Goal: Task Accomplishment & Management: Use online tool/utility

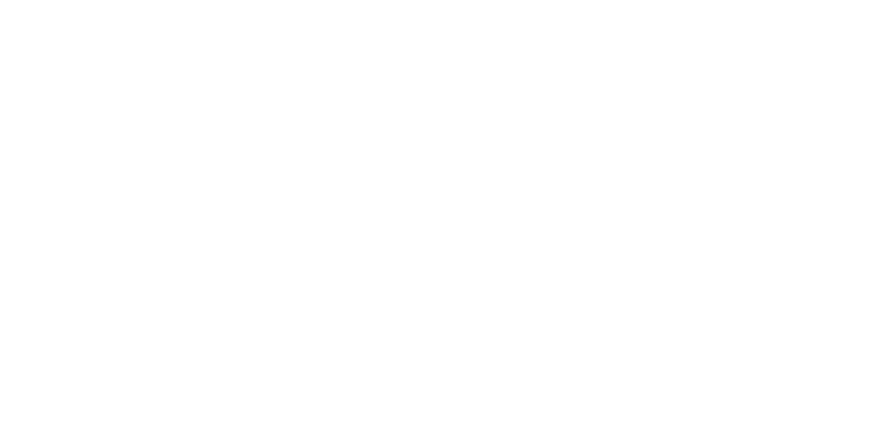
click at [80, 242] on div at bounding box center [444, 223] width 889 height 447
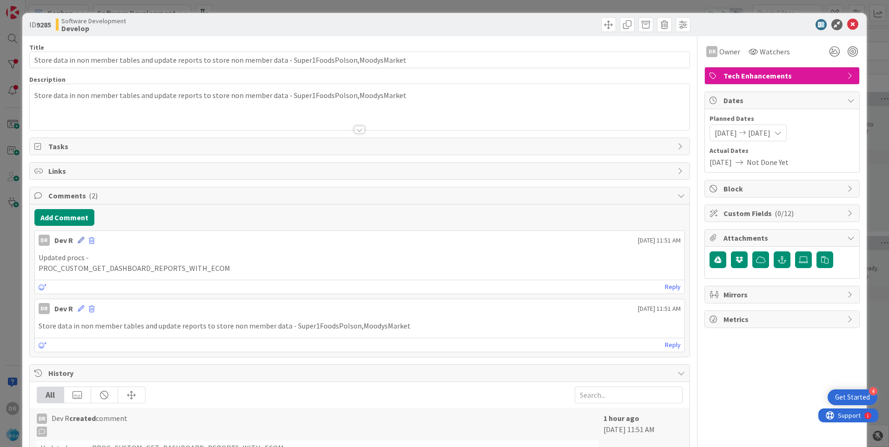
click at [80, 239] on icon at bounding box center [81, 240] width 7 height 7
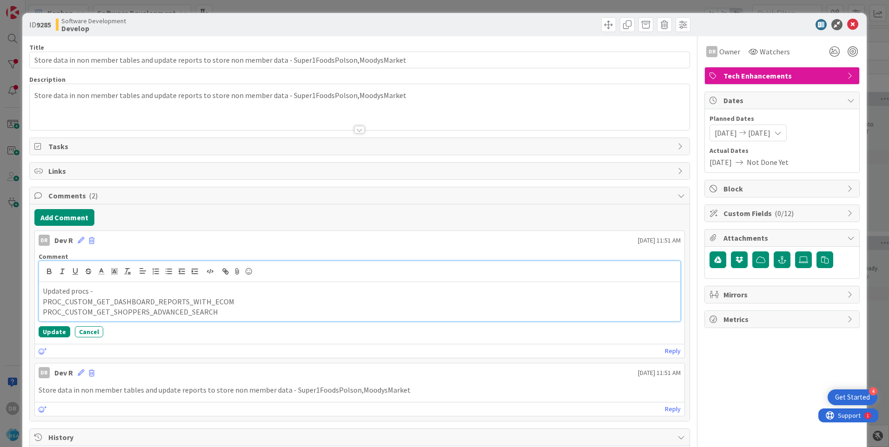
click at [89, 293] on p "Updated procs -" at bounding box center [360, 291] width 634 height 11
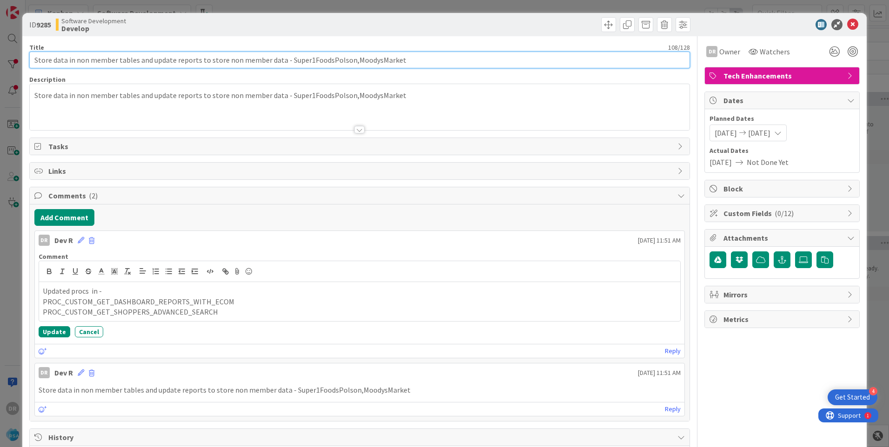
click at [313, 61] on input "Store data in non member tables and update reports to store non member data - S…" at bounding box center [359, 60] width 661 height 17
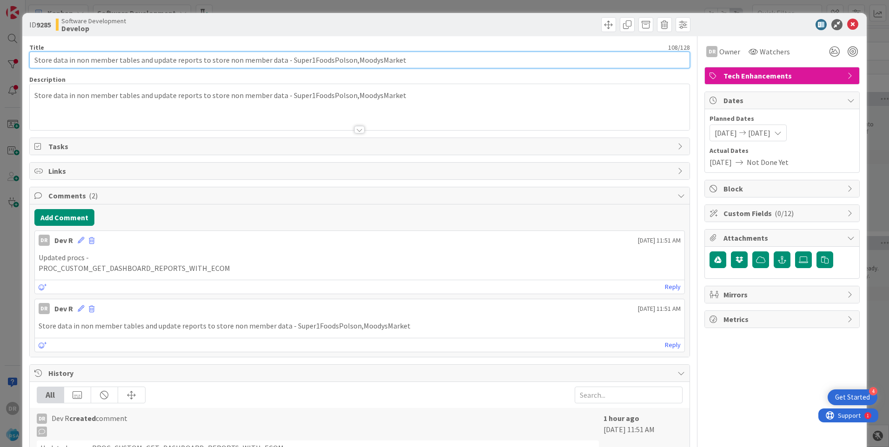
click at [313, 61] on input "Store data in non member tables and update reports to store non member data - S…" at bounding box center [359, 60] width 661 height 17
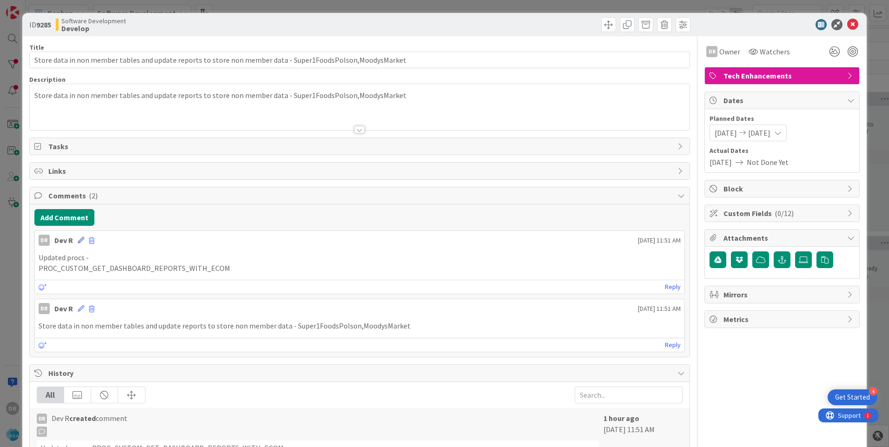
click at [79, 239] on icon at bounding box center [81, 240] width 7 height 7
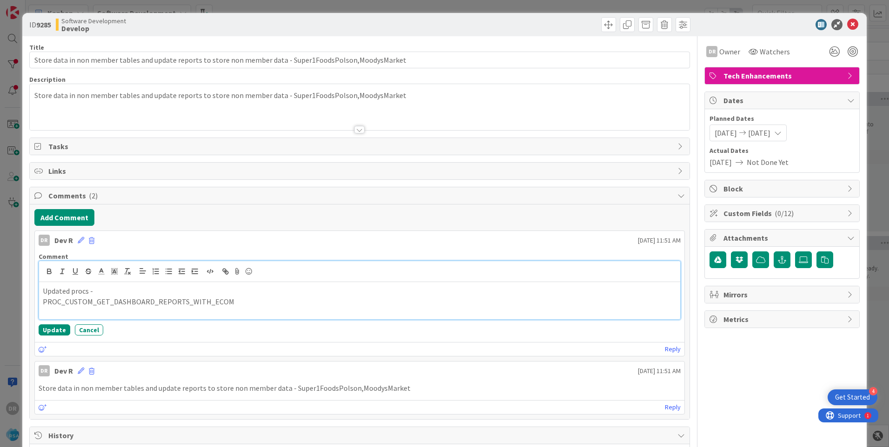
click at [90, 290] on p "Updated procs -" at bounding box center [360, 291] width 634 height 11
click at [58, 331] on button "Update" at bounding box center [55, 330] width 32 height 11
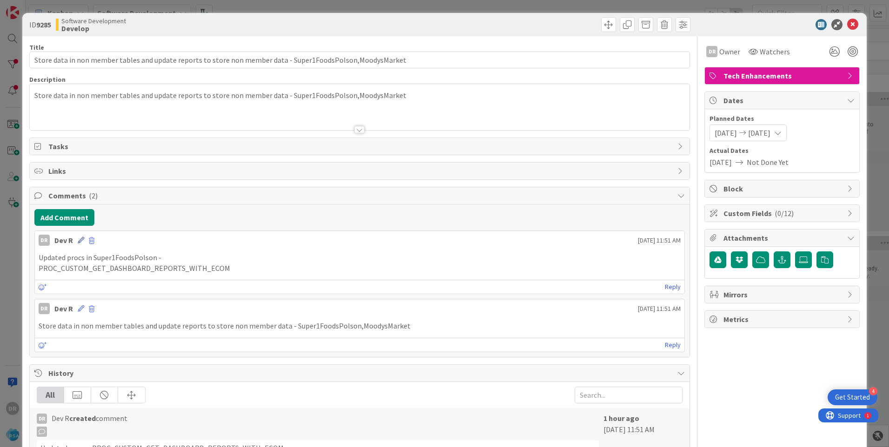
click at [81, 240] on icon at bounding box center [81, 240] width 7 height 7
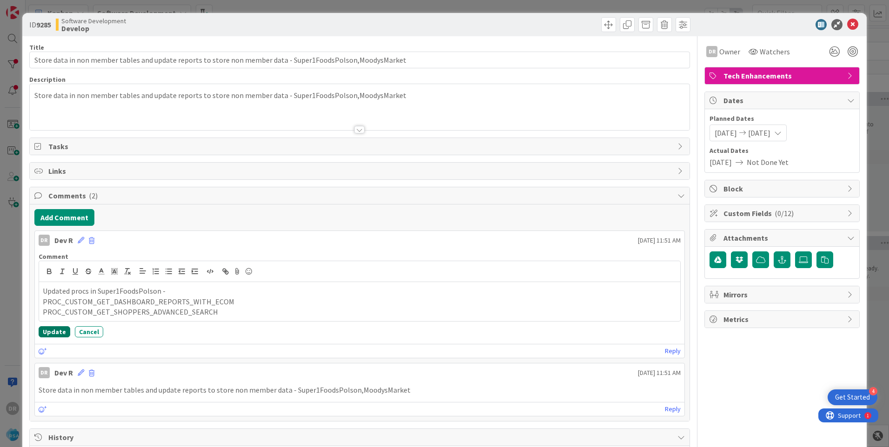
click at [57, 330] on button "Update" at bounding box center [55, 331] width 32 height 11
